Goal: Task Accomplishment & Management: Complete application form

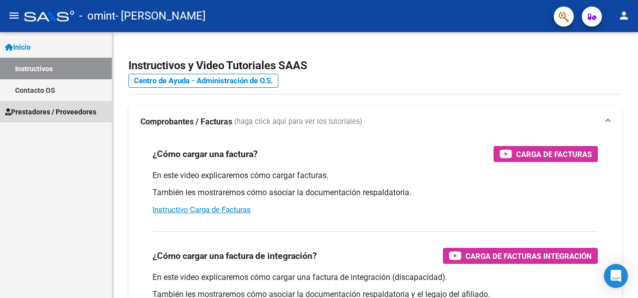
click at [68, 112] on span "Prestadores / Proveedores" at bounding box center [50, 111] width 91 height 11
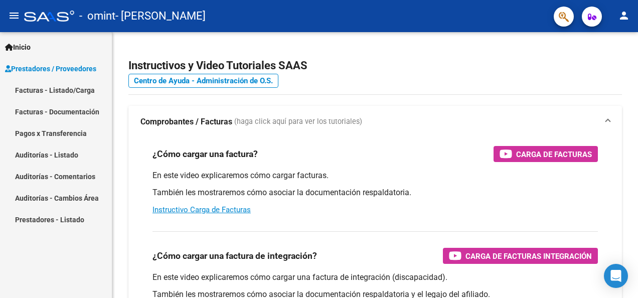
click at [63, 111] on link "Facturas - Documentación" at bounding box center [56, 112] width 112 height 22
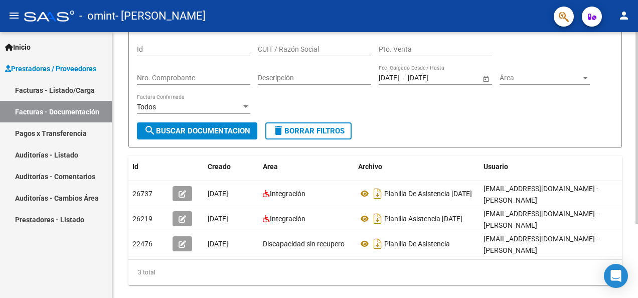
click at [630, 277] on div "PRESTADORES -> Comprobantes - Documentación Respaldatoria cloud_download Export…" at bounding box center [376, 136] width 528 height 362
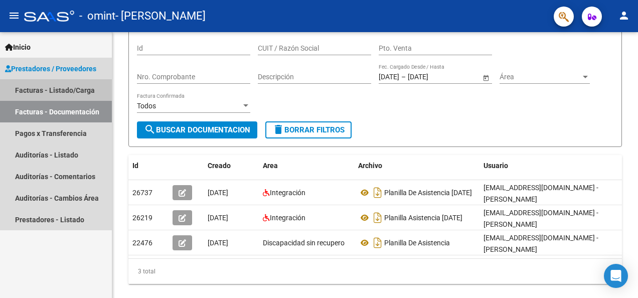
click at [68, 90] on link "Facturas - Listado/Carga" at bounding box center [56, 90] width 112 height 22
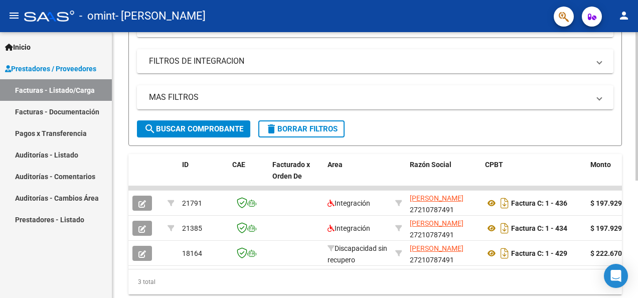
scroll to position [181, 0]
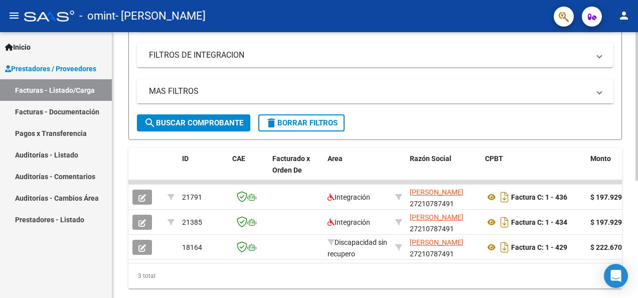
click at [630, 266] on div at bounding box center [636, 210] width 3 height 148
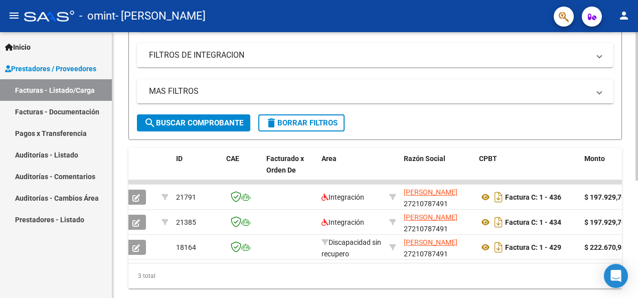
scroll to position [0, 0]
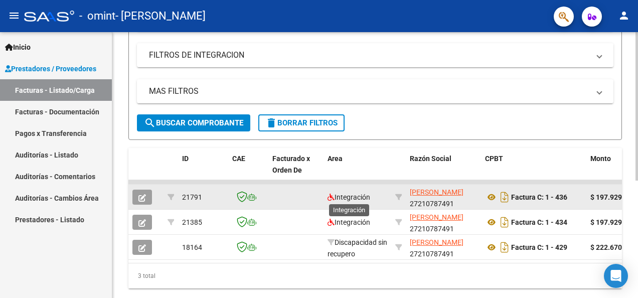
click at [350, 196] on span "Integración" at bounding box center [348, 197] width 43 height 8
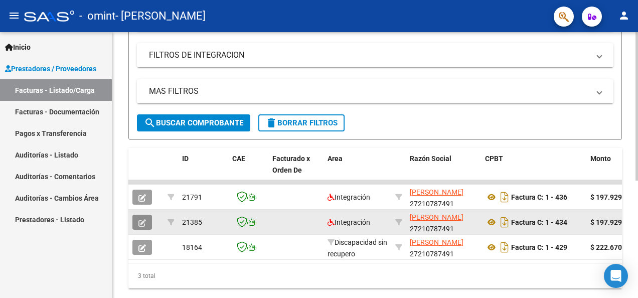
click at [141, 221] on icon "button" at bounding box center [142, 223] width 8 height 8
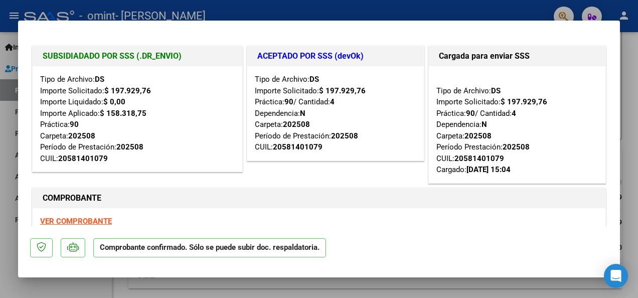
click at [628, 158] on div at bounding box center [319, 149] width 638 height 298
type input "$ 0,00"
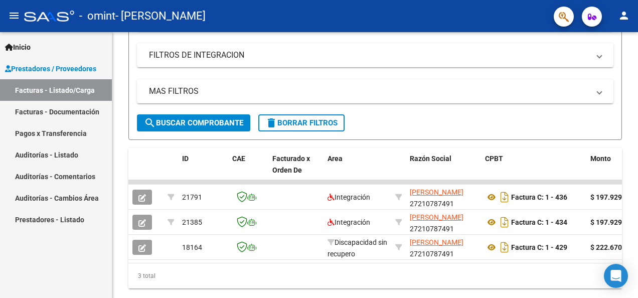
scroll to position [181, 0]
